Goal: Information Seeking & Learning: Learn about a topic

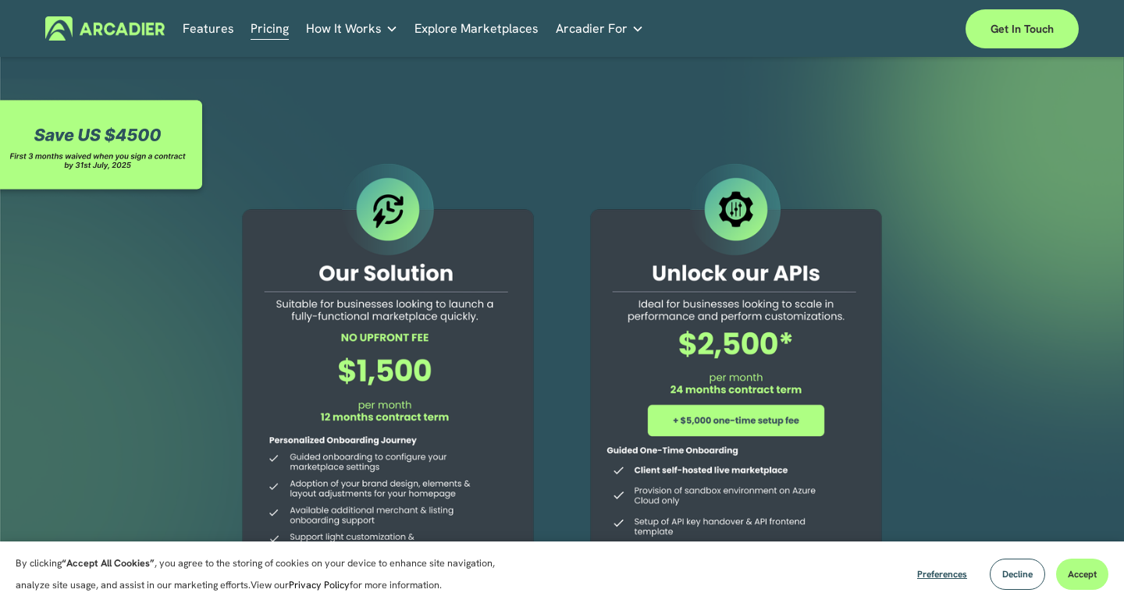
click at [279, 34] on link "Pricing" at bounding box center [269, 28] width 38 height 24
